Goal: Task Accomplishment & Management: Manage account settings

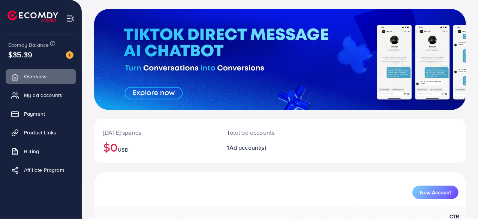
scroll to position [106, 0]
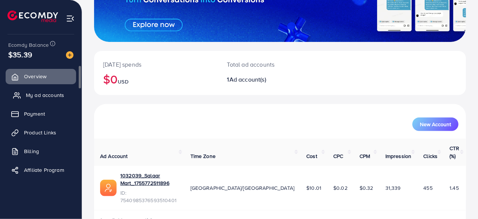
click at [63, 93] on span "My ad accounts" at bounding box center [45, 94] width 38 height 7
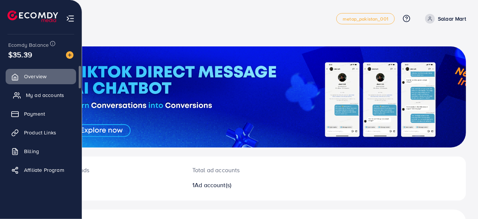
click at [36, 96] on span "My ad accounts" at bounding box center [45, 94] width 38 height 7
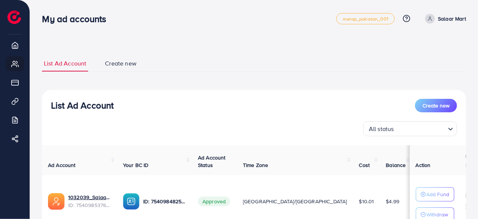
scroll to position [37, 0]
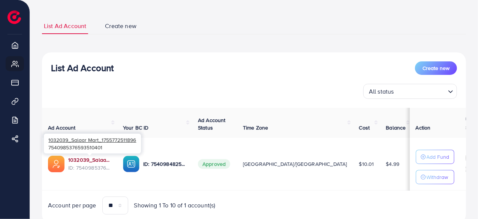
click at [88, 159] on link "1032039_Salaar Mart_1755772511896" at bounding box center [89, 159] width 43 height 7
